Goal: Task Accomplishment & Management: Complete application form

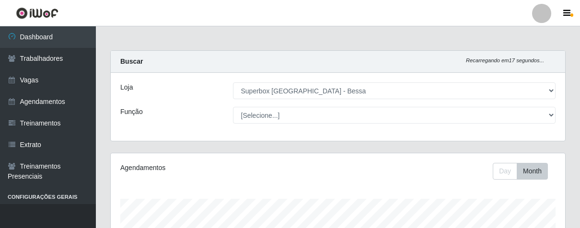
select select "206"
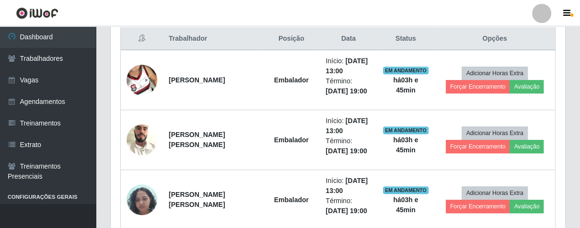
scroll to position [198, 454]
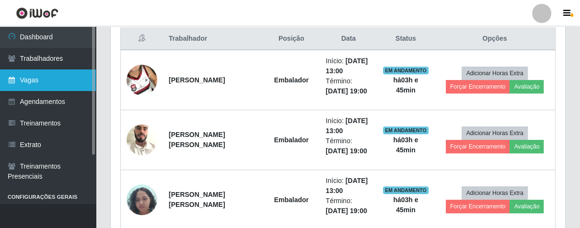
click at [44, 80] on link "Vagas" at bounding box center [48, 80] width 96 height 22
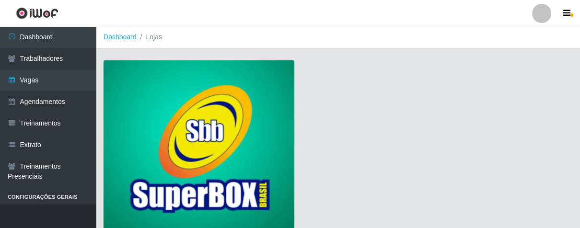
scroll to position [73, 0]
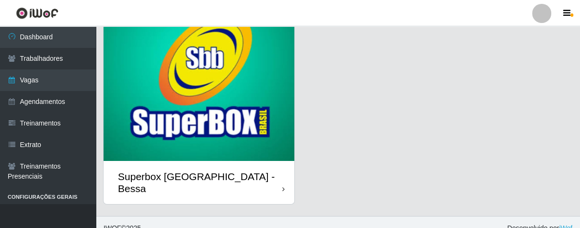
click at [276, 176] on div "Superbox [GEOGRAPHIC_DATA] - Bessa" at bounding box center [198, 182] width 191 height 43
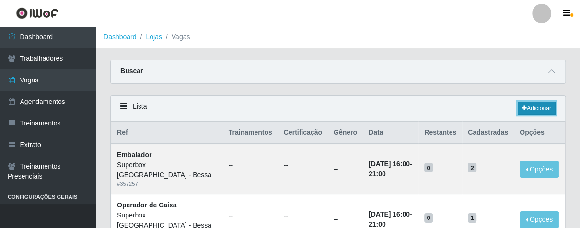
click at [534, 109] on link "Adicionar" at bounding box center [536, 108] width 38 height 13
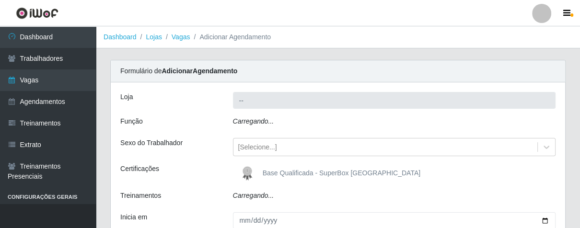
type input "Superbox [GEOGRAPHIC_DATA] - Bessa"
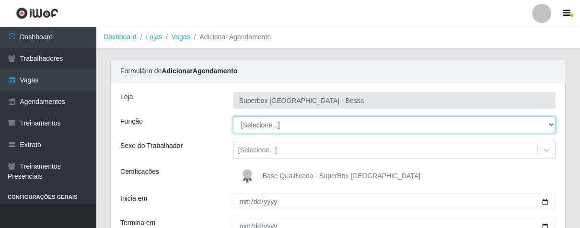
click at [282, 125] on select "[Selecione...] ASG ASG + ASG ++ Embalador Embalador + Embalador ++ Operador de …" at bounding box center [394, 124] width 323 height 17
select select "1"
click at [233, 116] on select "[Selecione...] ASG ASG + ASG ++ Embalador Embalador + Embalador ++ Operador de …" at bounding box center [394, 124] width 323 height 17
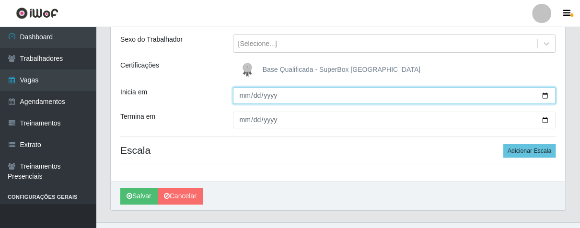
click at [244, 95] on input "Inicia em" at bounding box center [394, 95] width 323 height 17
type input "[DATE]"
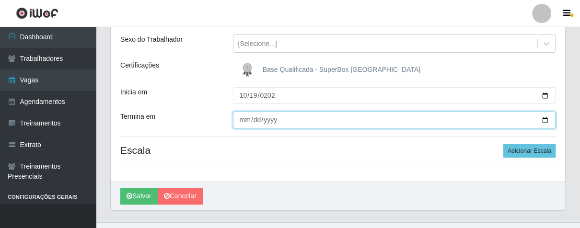
click at [240, 118] on input "Termina em" at bounding box center [394, 120] width 323 height 17
type input "0001-10-19"
type input "[DATE]"
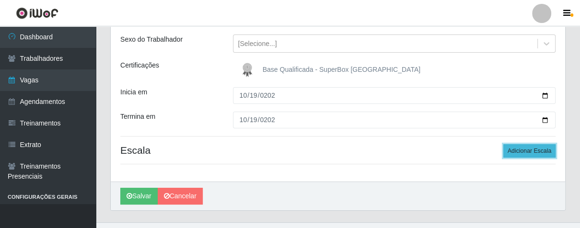
click at [528, 153] on button "Adicionar Escala" at bounding box center [529, 150] width 52 height 13
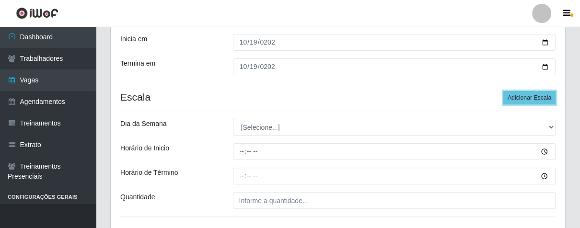
scroll to position [213, 0]
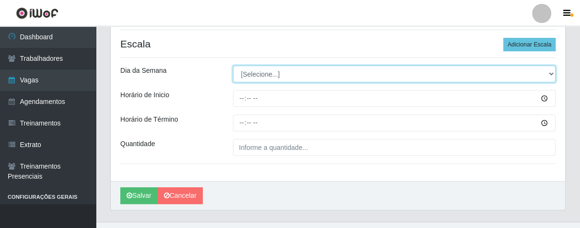
click at [283, 73] on select "[Selecione...] Segunda Terça Quarta Quinta Sexta Sábado Domingo" at bounding box center [394, 74] width 323 height 17
select select "0"
click at [233, 66] on select "[Selecione...] Segunda Terça Quarta Quinta Sexta Sábado Domingo" at bounding box center [394, 74] width 323 height 17
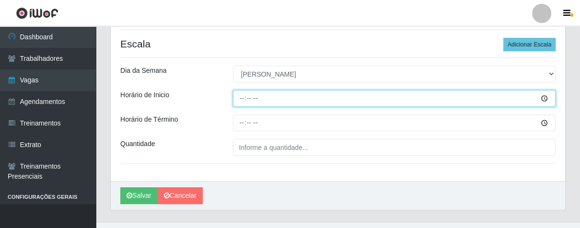
click at [234, 95] on input "Horário de Inicio" at bounding box center [394, 98] width 323 height 17
type input "07:00"
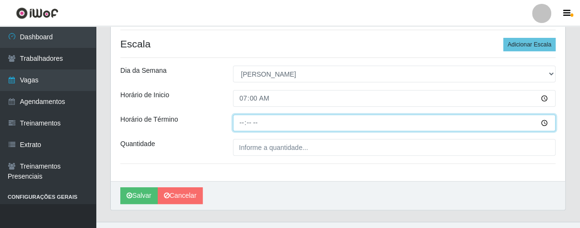
type input "13:00"
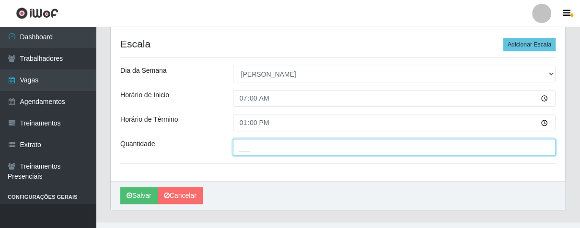
click at [250, 148] on input "___" at bounding box center [394, 147] width 323 height 17
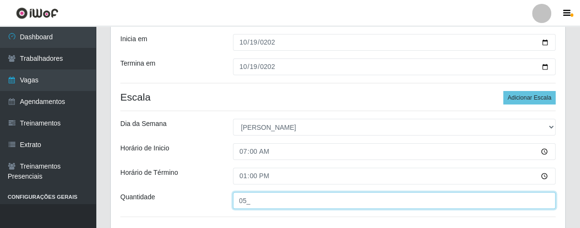
scroll to position [230, 0]
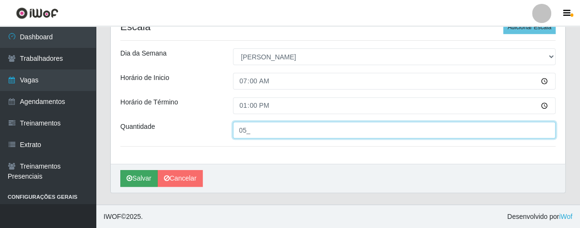
type input "05_"
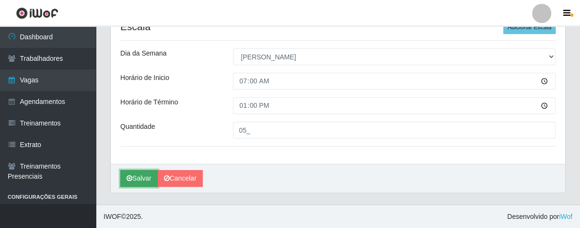
click at [137, 175] on button "Salvar" at bounding box center [138, 178] width 37 height 17
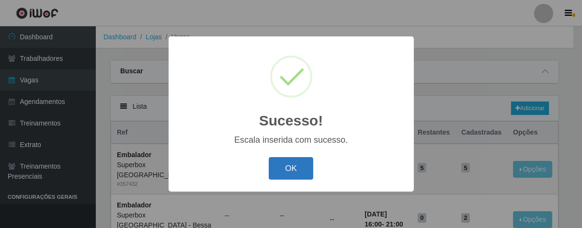
click at [290, 162] on button "OK" at bounding box center [291, 168] width 45 height 23
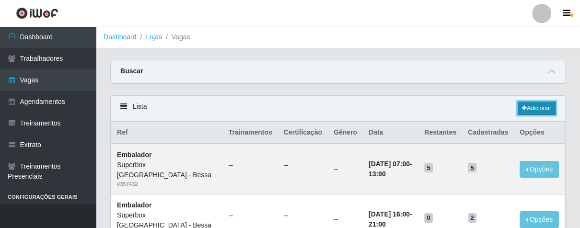
click at [529, 107] on link "Adicionar" at bounding box center [536, 108] width 38 height 13
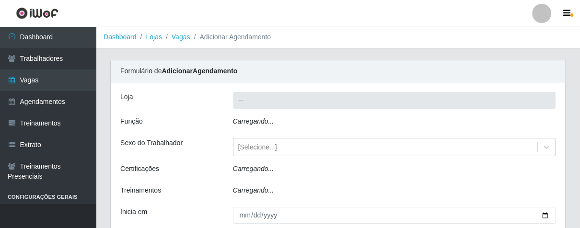
type input "Superbox [GEOGRAPHIC_DATA] - Bessa"
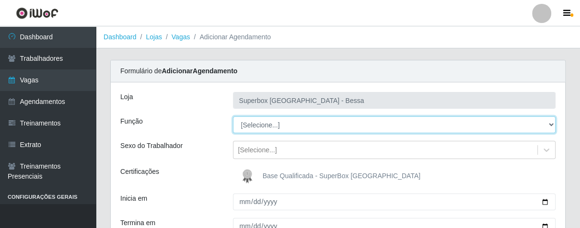
click at [287, 125] on select "[Selecione...] ASG ASG + ASG ++ Embalador Embalador + Embalador ++ Operador de …" at bounding box center [394, 124] width 323 height 17
select select "22"
click at [233, 116] on select "[Selecione...] ASG ASG + ASG ++ Embalador Embalador + Embalador ++ Operador de …" at bounding box center [394, 124] width 323 height 17
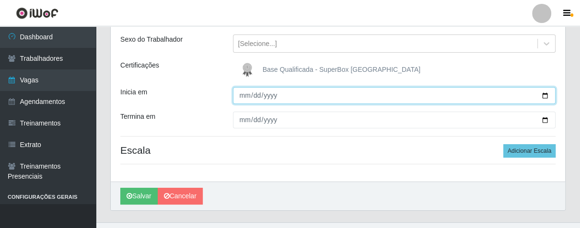
click at [242, 95] on input "Inicia em" at bounding box center [394, 95] width 323 height 17
type input "[DATE]"
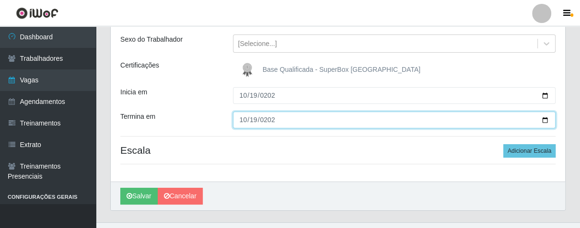
type input "[DATE]"
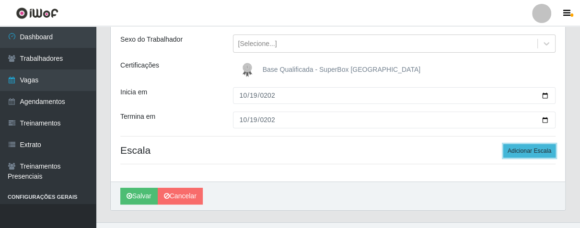
click at [518, 150] on button "Adicionar Escala" at bounding box center [529, 150] width 52 height 13
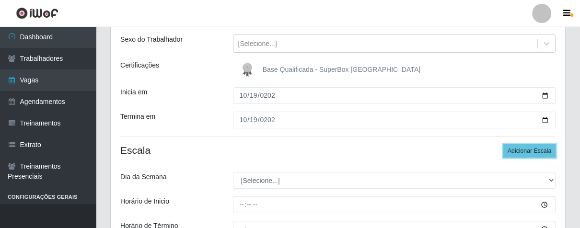
scroll to position [159, 0]
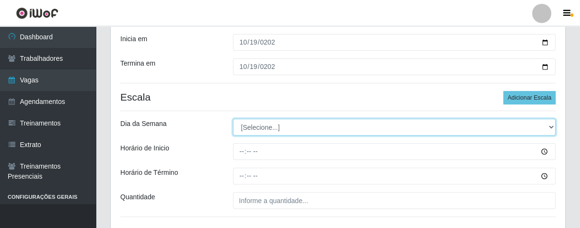
click at [309, 124] on select "[Selecione...] Segunda Terça Quarta Quinta Sexta Sábado Domingo" at bounding box center [394, 127] width 323 height 17
select select "0"
click at [233, 119] on select "[Selecione...] Segunda Terça Quarta Quinta Sexta Sábado Domingo" at bounding box center [394, 127] width 323 height 17
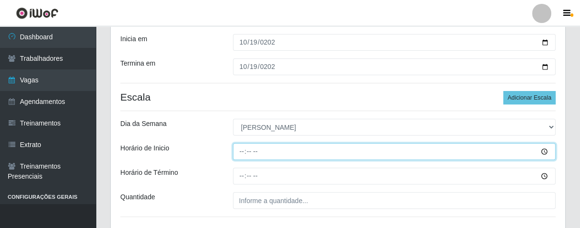
click at [238, 155] on input "Horário de Inicio" at bounding box center [394, 151] width 323 height 17
type input "07:00"
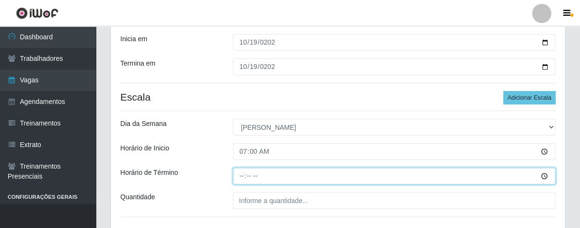
type input "13:00"
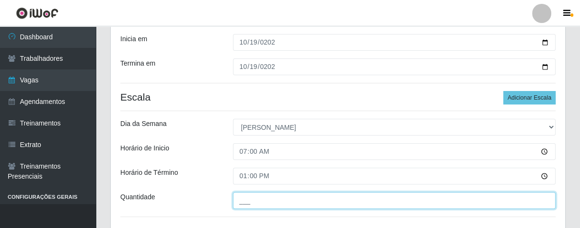
click at [260, 198] on input "___" at bounding box center [394, 200] width 323 height 17
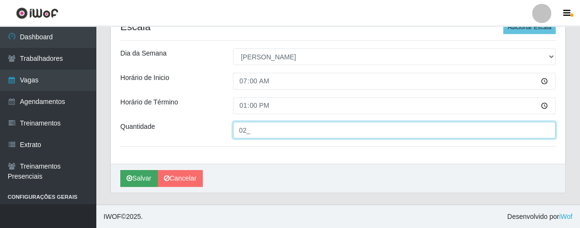
type input "02_"
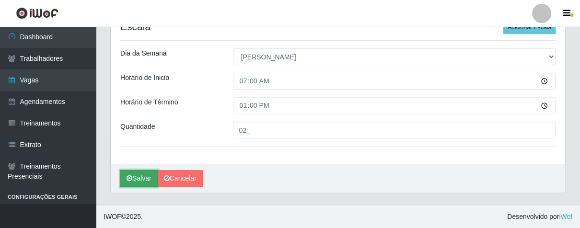
click at [144, 178] on button "Salvar" at bounding box center [138, 178] width 37 height 17
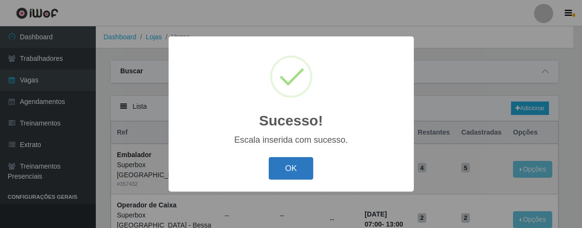
click at [294, 176] on button "OK" at bounding box center [291, 168] width 45 height 23
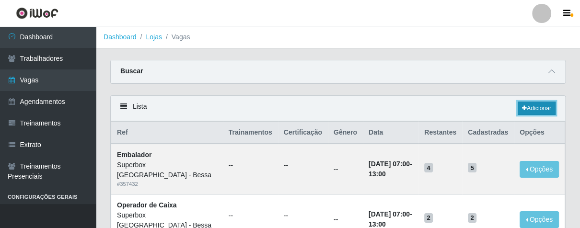
click at [522, 109] on icon at bounding box center [524, 108] width 5 height 6
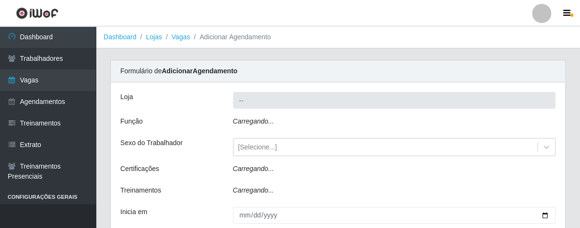
type input "Superbox [GEOGRAPHIC_DATA] - Bessa"
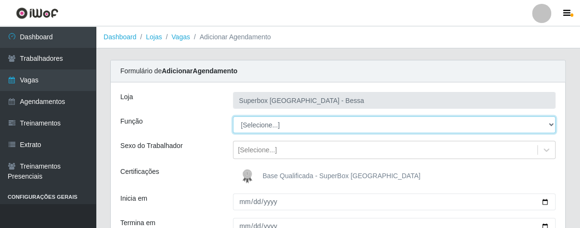
click at [281, 122] on select "[Selecione...] ASG ASG + ASG ++ Embalador Embalador + Embalador ++ Operador de …" at bounding box center [394, 124] width 323 height 17
select select "1"
click at [233, 116] on select "[Selecione...] ASG ASG + ASG ++ Embalador Embalador + Embalador ++ Operador de …" at bounding box center [394, 124] width 323 height 17
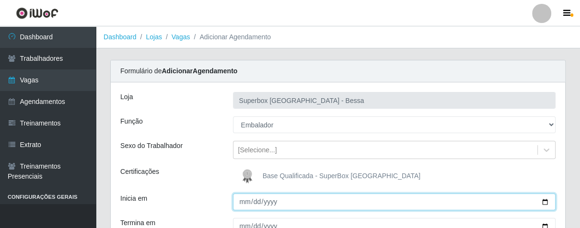
click at [241, 201] on input "Inicia em" at bounding box center [394, 202] width 323 height 17
type input "[DATE]"
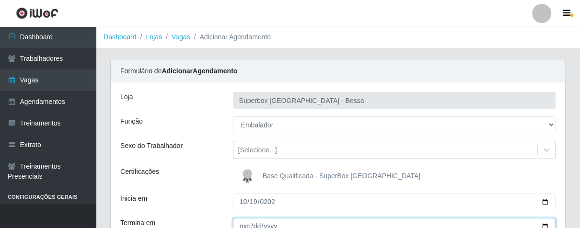
scroll to position [6, 0]
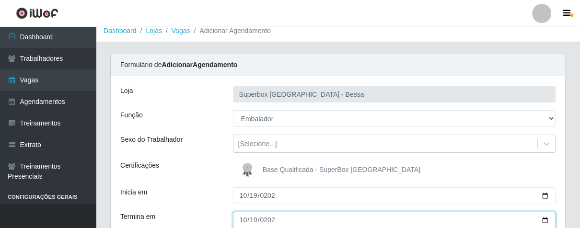
type input "[DATE]"
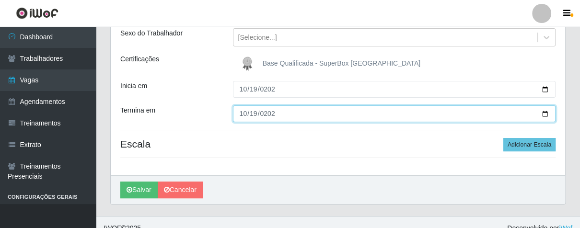
scroll to position [124, 0]
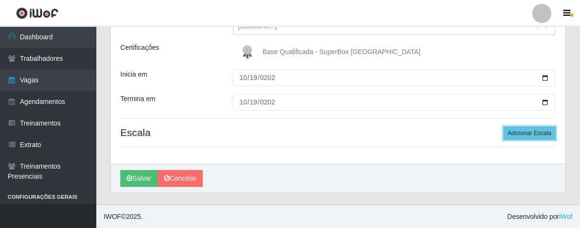
drag, startPoint x: 519, startPoint y: 132, endPoint x: 503, endPoint y: 134, distance: 15.9
click at [519, 131] on button "Adicionar Escala" at bounding box center [529, 132] width 52 height 13
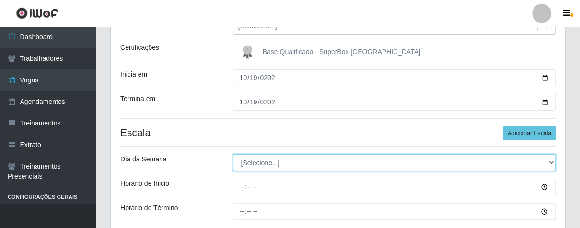
click at [281, 164] on select "[Selecione...] Segunda Terça Quarta Quinta Sexta Sábado Domingo" at bounding box center [394, 162] width 323 height 17
select select "0"
click at [233, 154] on select "[Selecione...] Segunda Terça Quarta Quinta Sexta Sábado Domingo" at bounding box center [394, 162] width 323 height 17
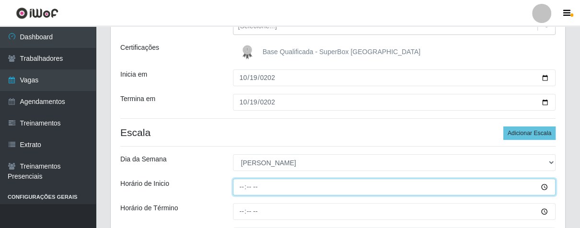
click at [239, 191] on input "Horário de Inicio" at bounding box center [394, 187] width 323 height 17
type input "13:00"
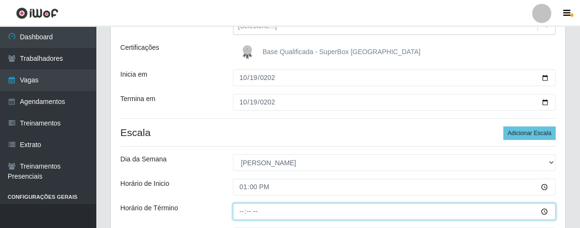
type input "19:00"
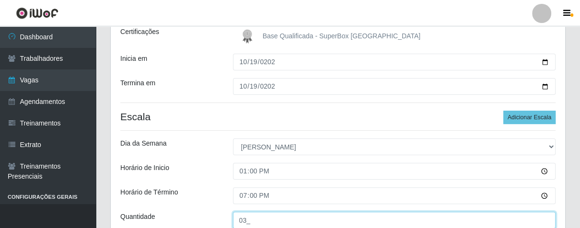
scroll to position [230, 0]
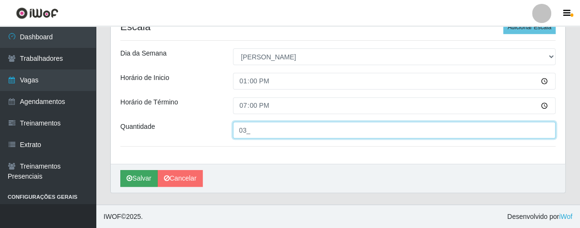
type input "03_"
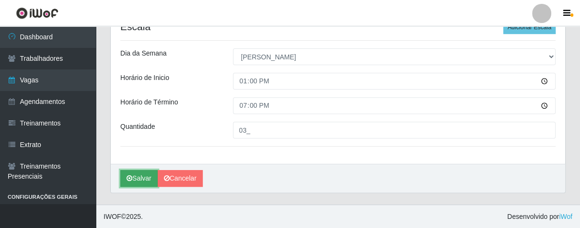
click at [143, 179] on button "Salvar" at bounding box center [138, 178] width 37 height 17
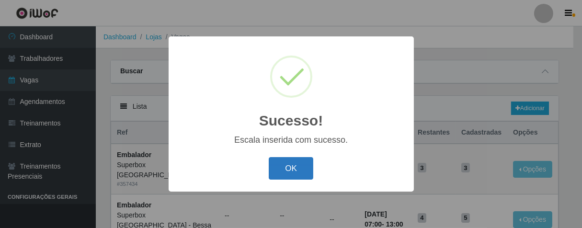
click at [289, 166] on button "OK" at bounding box center [291, 168] width 45 height 23
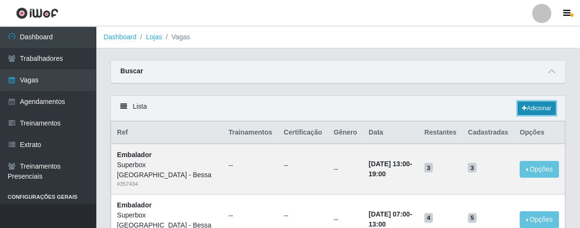
click at [531, 104] on link "Adicionar" at bounding box center [536, 108] width 38 height 13
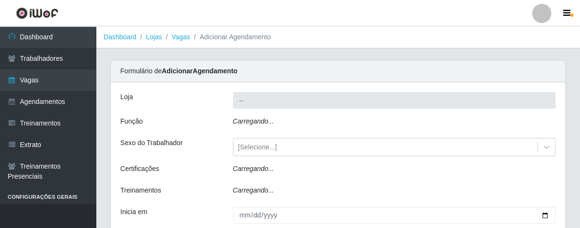
type input "Superbox [GEOGRAPHIC_DATA] - Bessa"
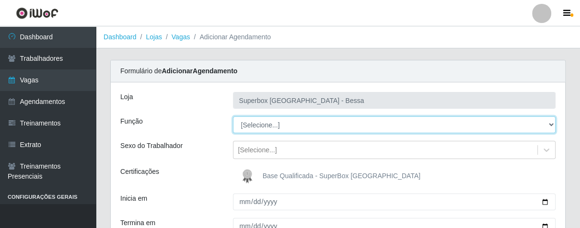
click at [299, 124] on select "[Selecione...] ASG ASG + ASG ++ Embalador Embalador + Embalador ++ Operador de …" at bounding box center [394, 124] width 323 height 17
select select "22"
click at [233, 116] on select "[Selecione...] ASG ASG + ASG ++ Embalador Embalador + Embalador ++ Operador de …" at bounding box center [394, 124] width 323 height 17
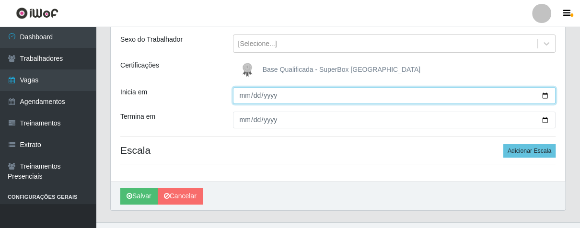
click at [243, 94] on input "Inicia em" at bounding box center [394, 95] width 323 height 17
type input "[DATE]"
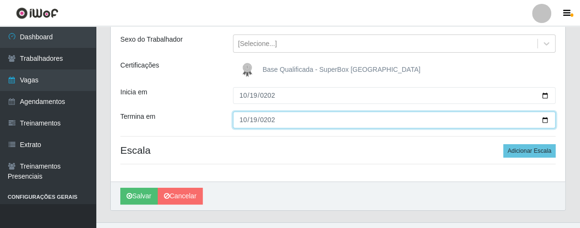
type input "[DATE]"
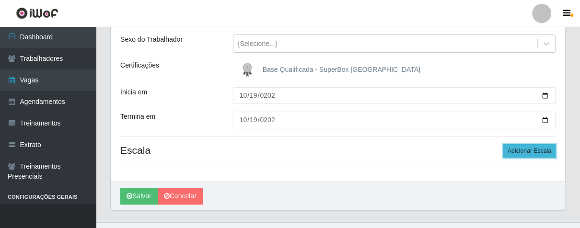
click at [534, 150] on button "Adicionar Escala" at bounding box center [529, 150] width 52 height 13
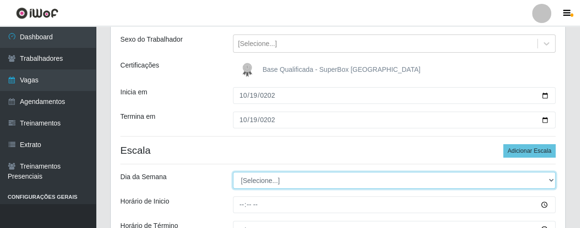
click at [264, 179] on select "[Selecione...] Segunda Terça Quarta Quinta Sexta Sábado Domingo" at bounding box center [394, 180] width 323 height 17
select select "0"
click at [233, 172] on select "[Selecione...] Segunda Terça Quarta Quinta Sexta Sábado Domingo" at bounding box center [394, 180] width 323 height 17
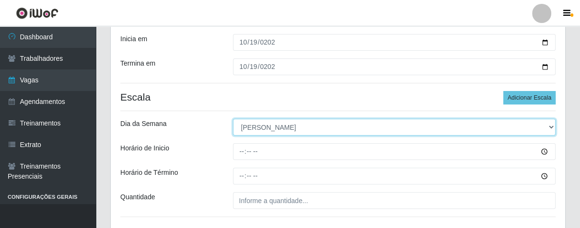
scroll to position [213, 0]
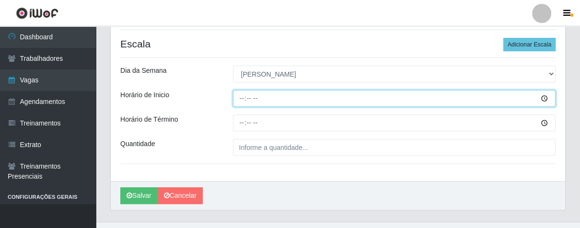
click at [239, 99] on input "Horário de Inicio" at bounding box center [394, 98] width 323 height 17
type input "13:00"
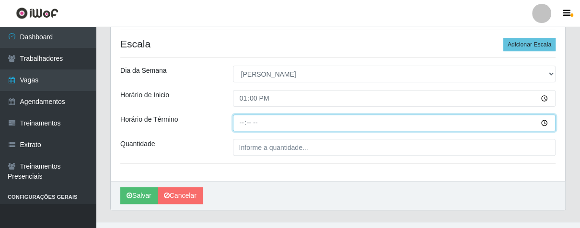
type input "19:00"
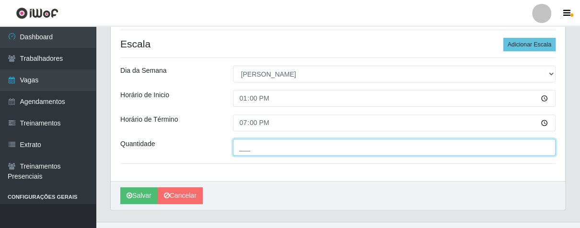
click at [247, 141] on input "___" at bounding box center [394, 147] width 323 height 17
type input "01_"
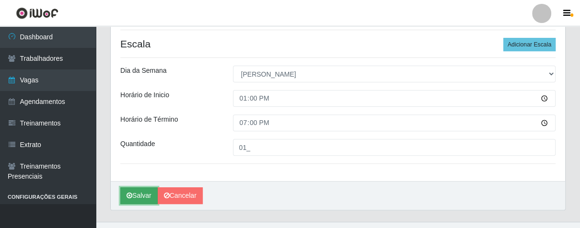
click at [139, 189] on button "Salvar" at bounding box center [138, 195] width 37 height 17
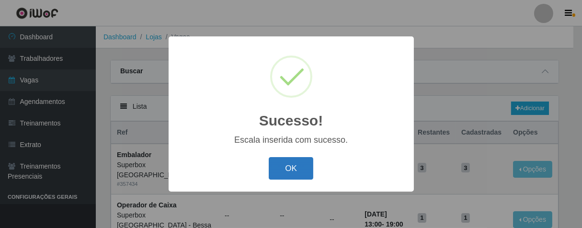
click at [293, 171] on button "OK" at bounding box center [291, 168] width 45 height 23
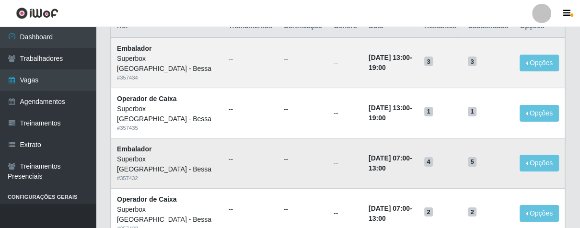
scroll to position [159, 0]
